Goal: Find contact information: Find contact information

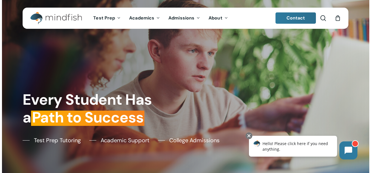
click at [326, 78] on div "Every Student Has a Path to Success Test Prep Tutoring Academic Support College…" at bounding box center [185, 86] width 332 height 173
click at [295, 18] on span "Contact" at bounding box center [295, 18] width 19 height 6
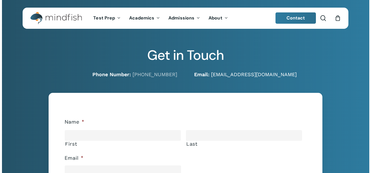
click at [254, 75] on link "hello@mindfish.com" at bounding box center [254, 74] width 86 height 6
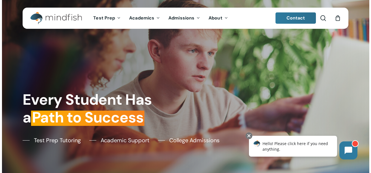
click at [293, 16] on span "Contact" at bounding box center [295, 18] width 19 height 6
